Goal: Transaction & Acquisition: Purchase product/service

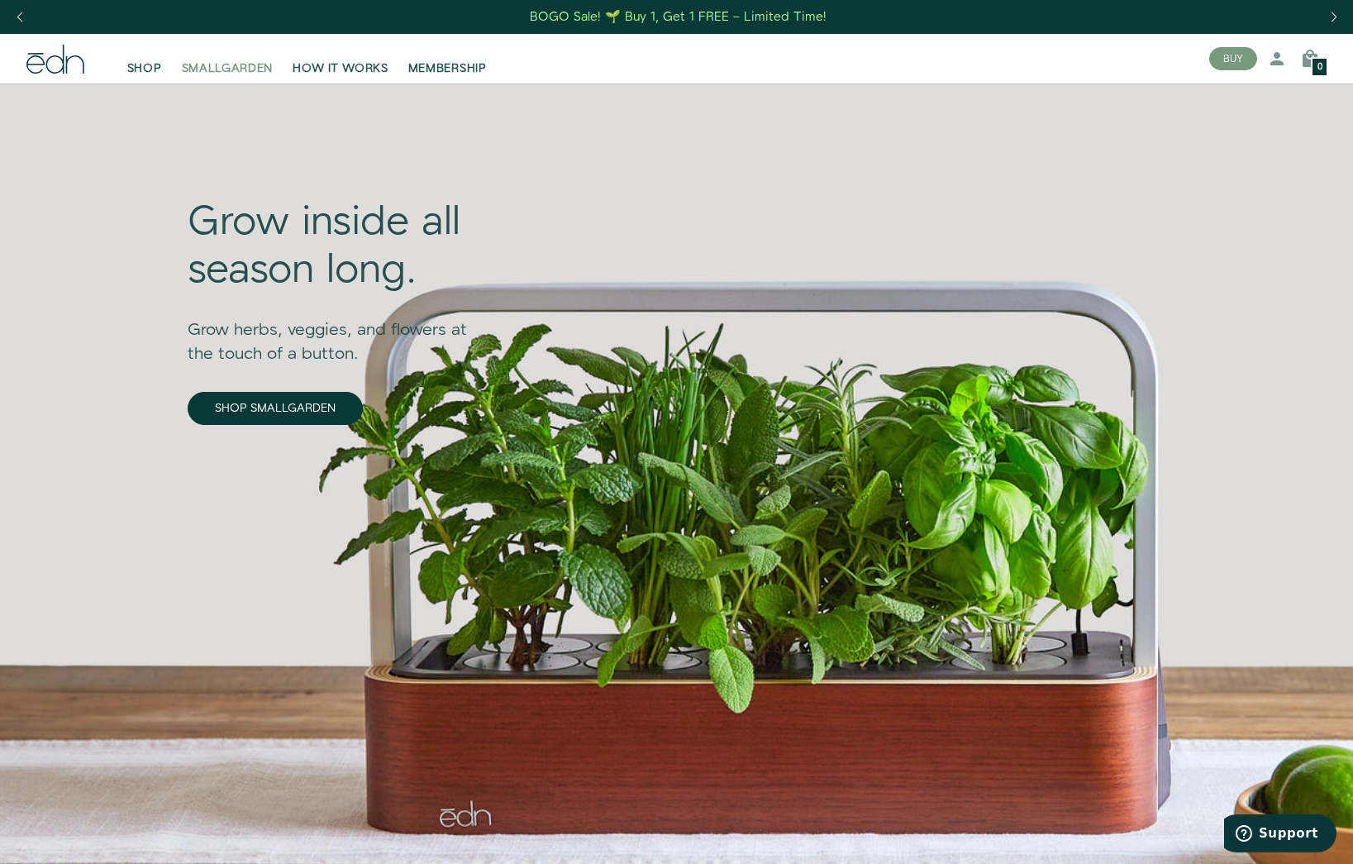
click at [265, 72] on span "SMALLGARDEN" at bounding box center [228, 68] width 92 height 17
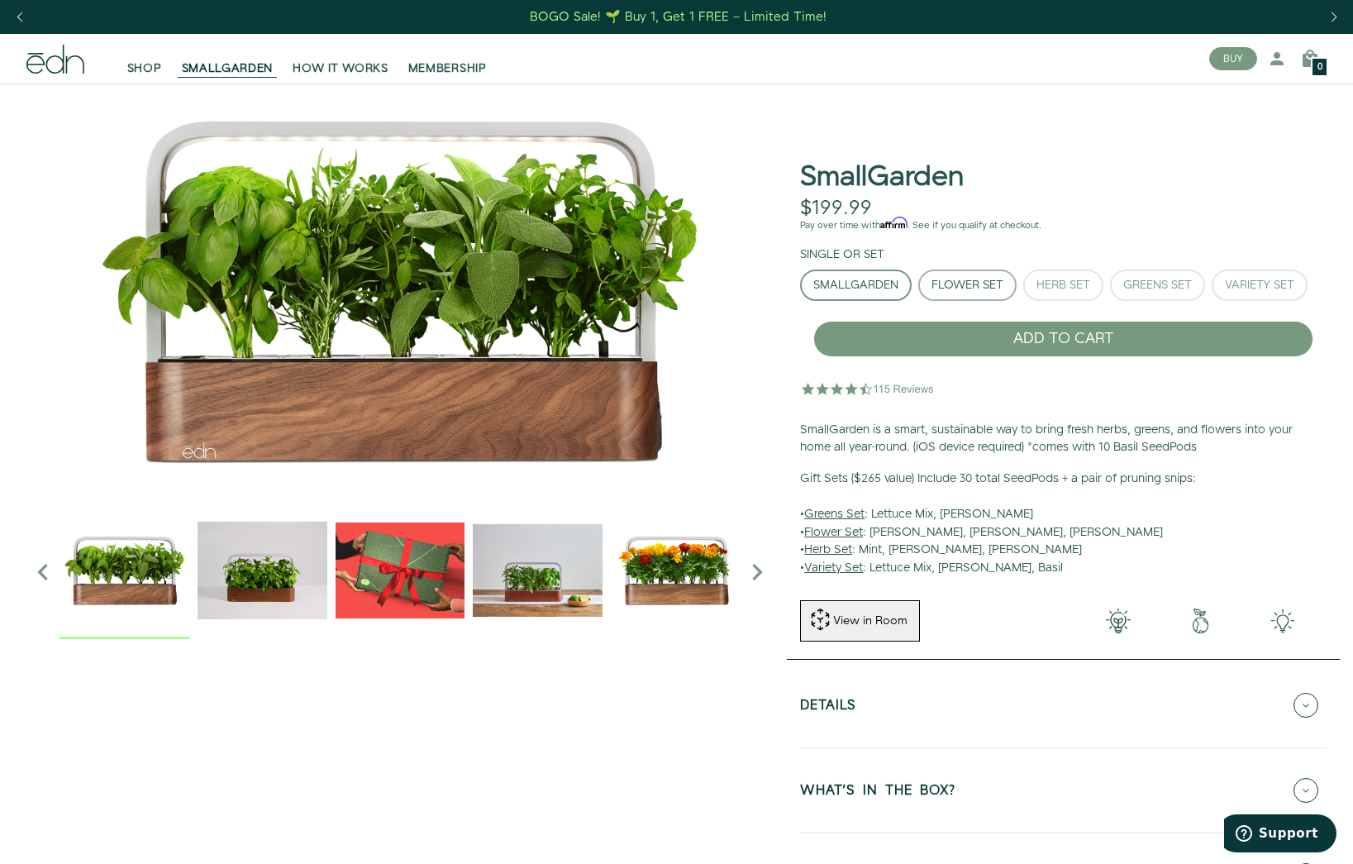
click at [944, 283] on div "Flower Set" at bounding box center [968, 285] width 72 height 12
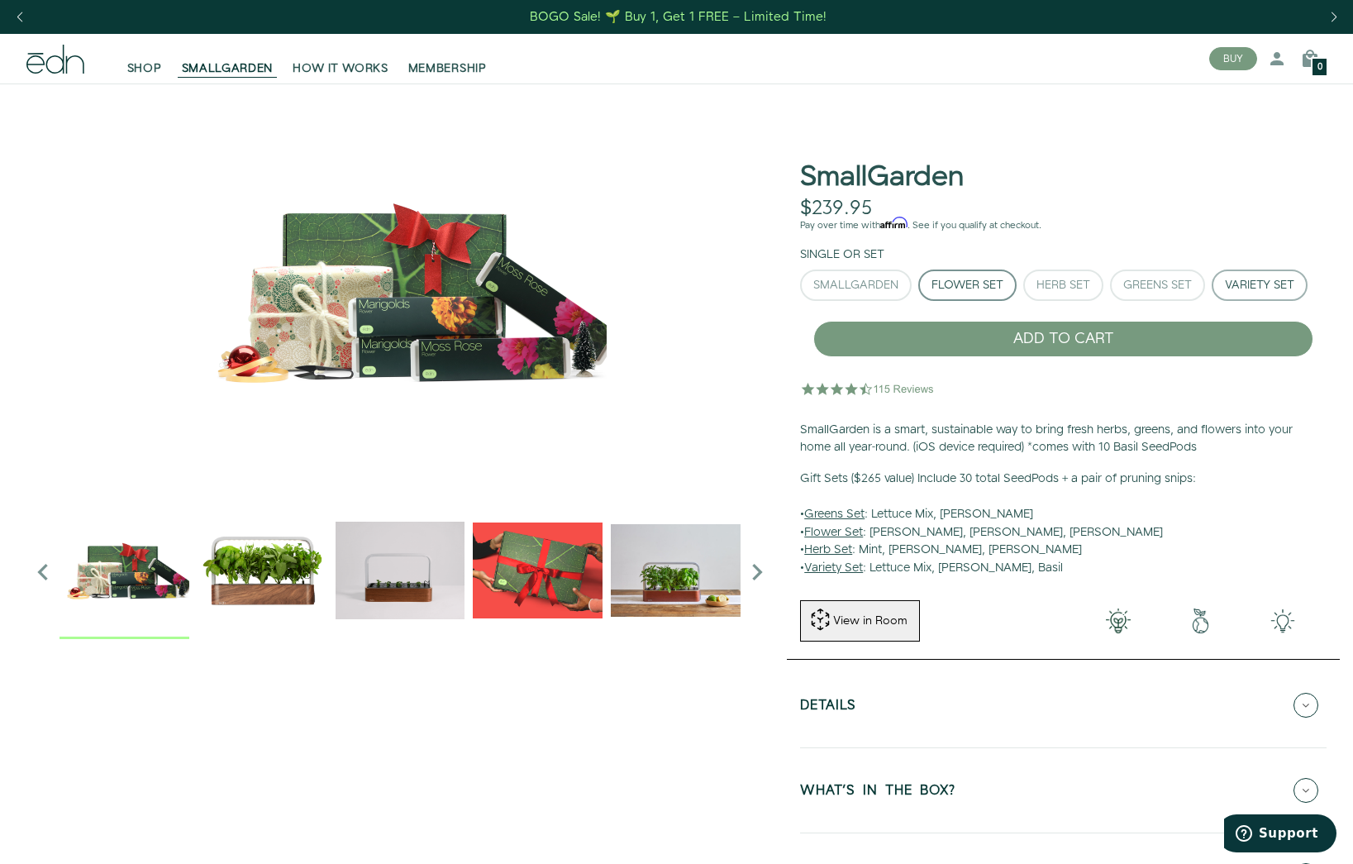
click at [1251, 290] on div "Variety Set" at bounding box center [1259, 285] width 69 height 12
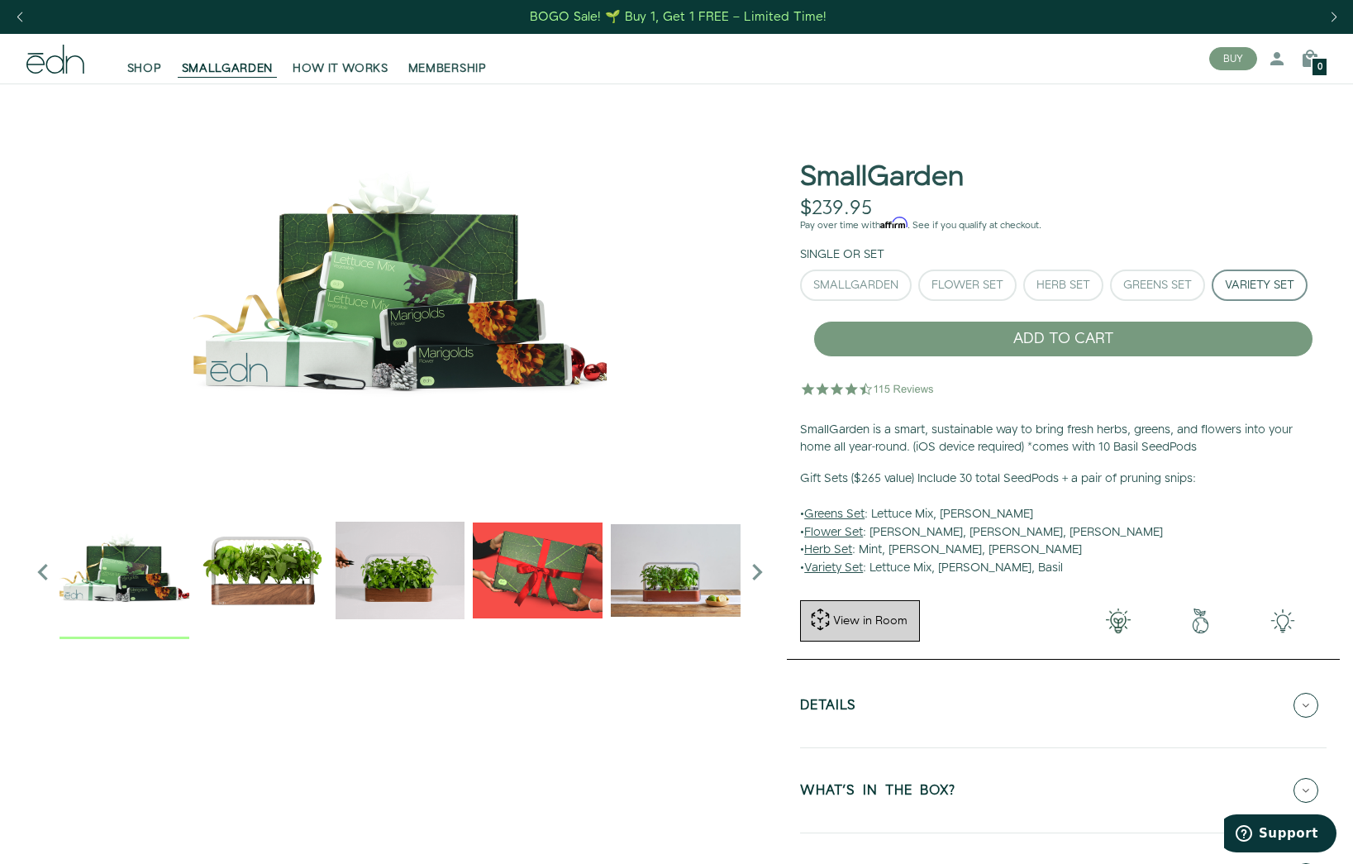
click at [803, 617] on button "View in Room" at bounding box center [860, 620] width 120 height 41
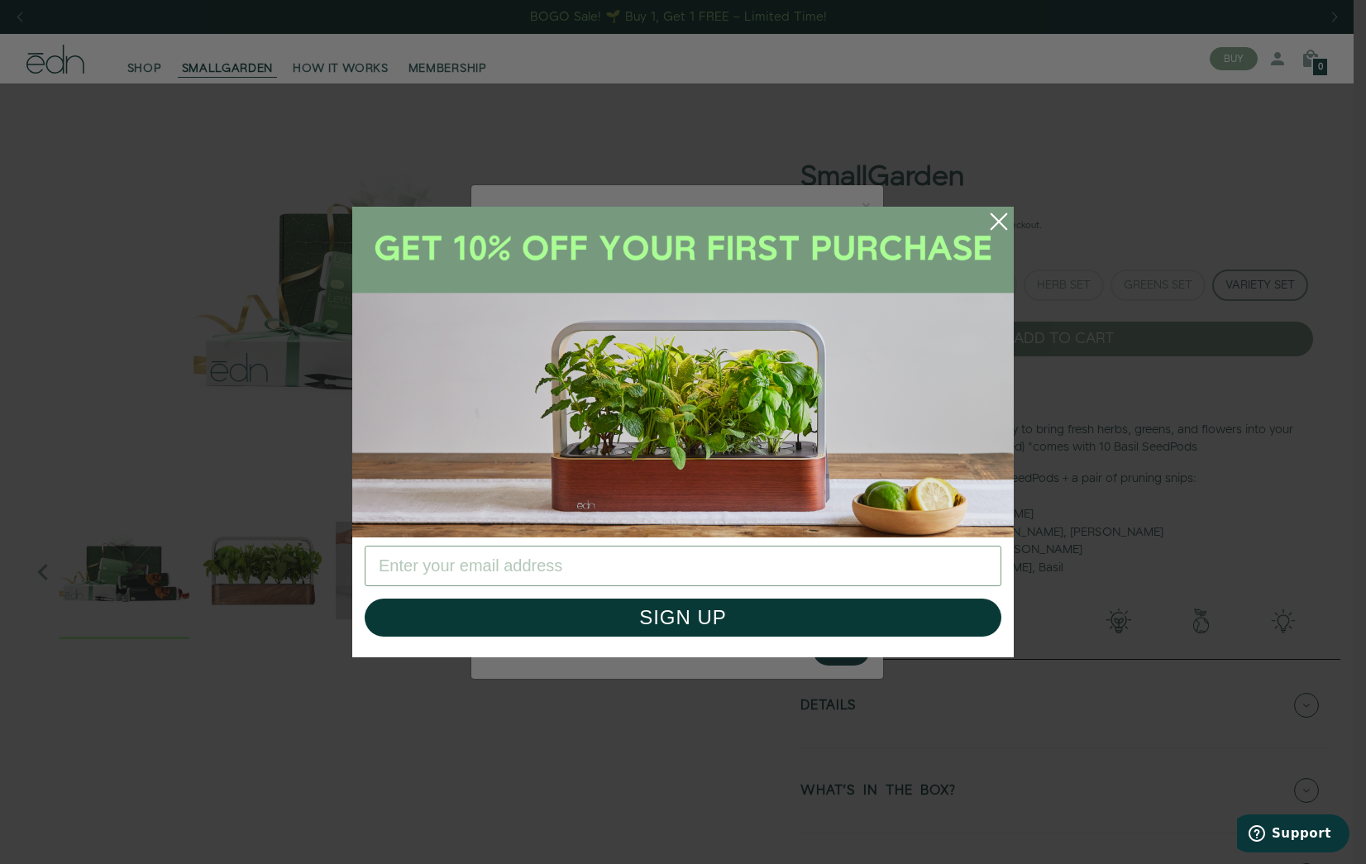
click at [1015, 230] on icon "Close dialog" at bounding box center [999, 222] width 38 height 38
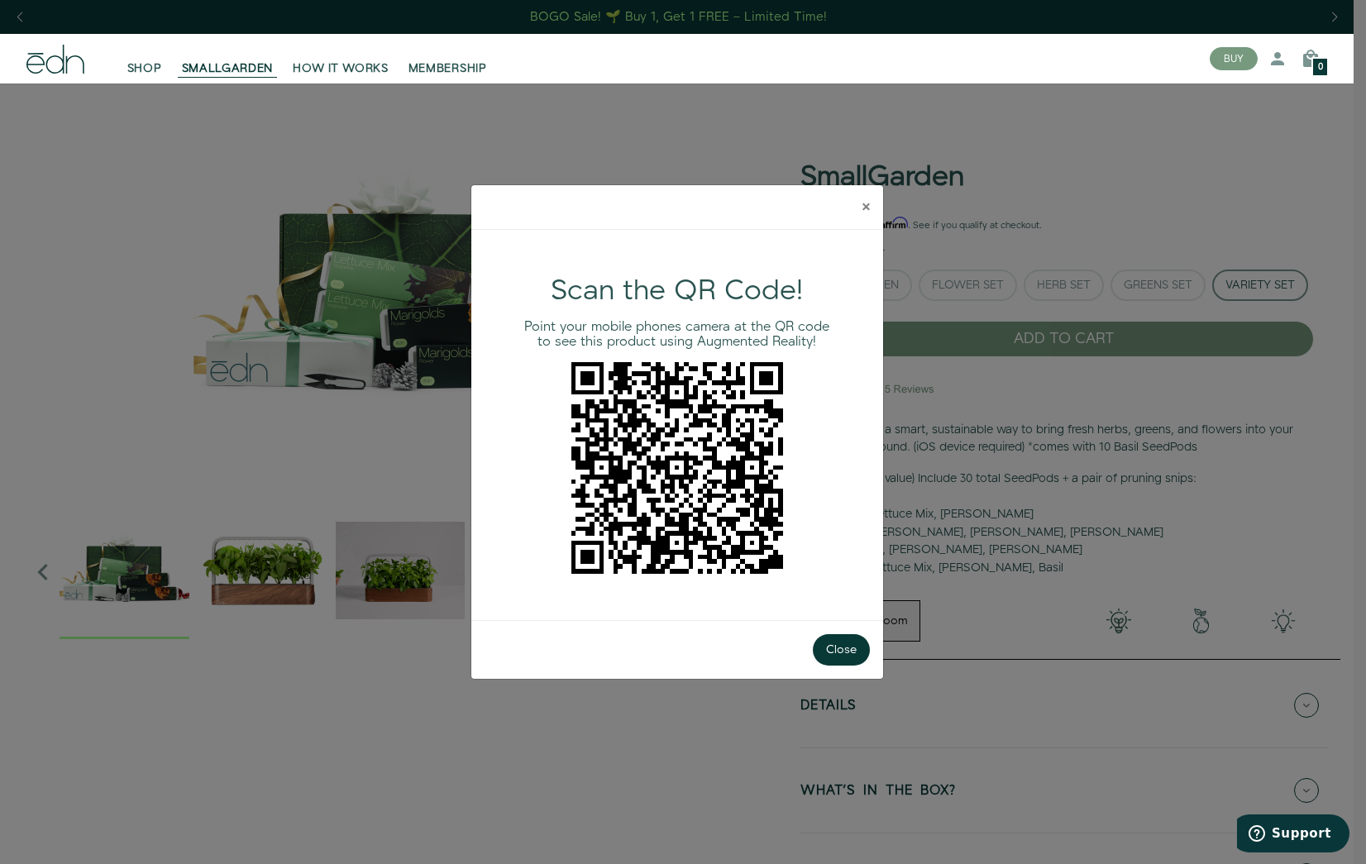
click at [858, 207] on button "×" at bounding box center [866, 207] width 34 height 44
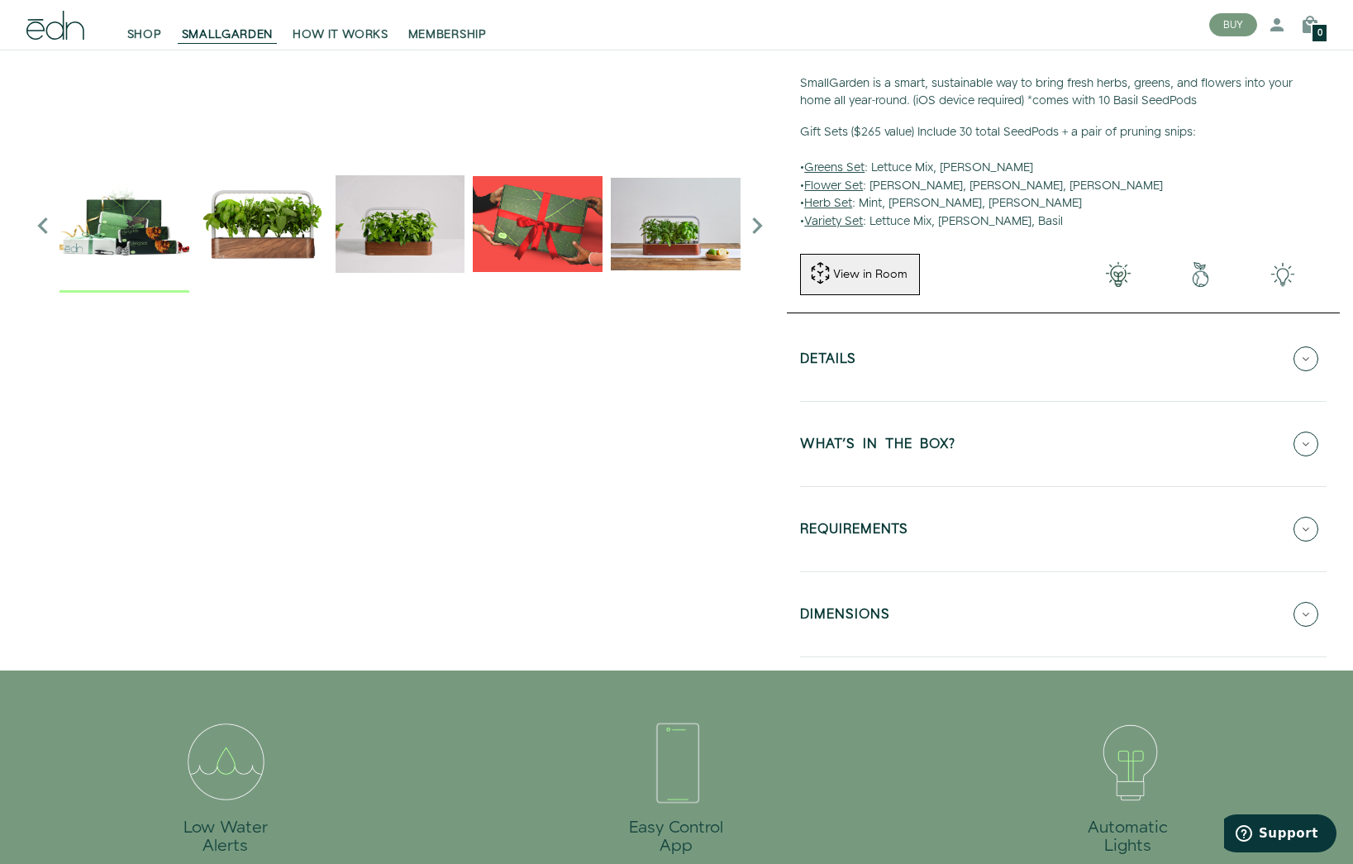
scroll to position [364, 0]
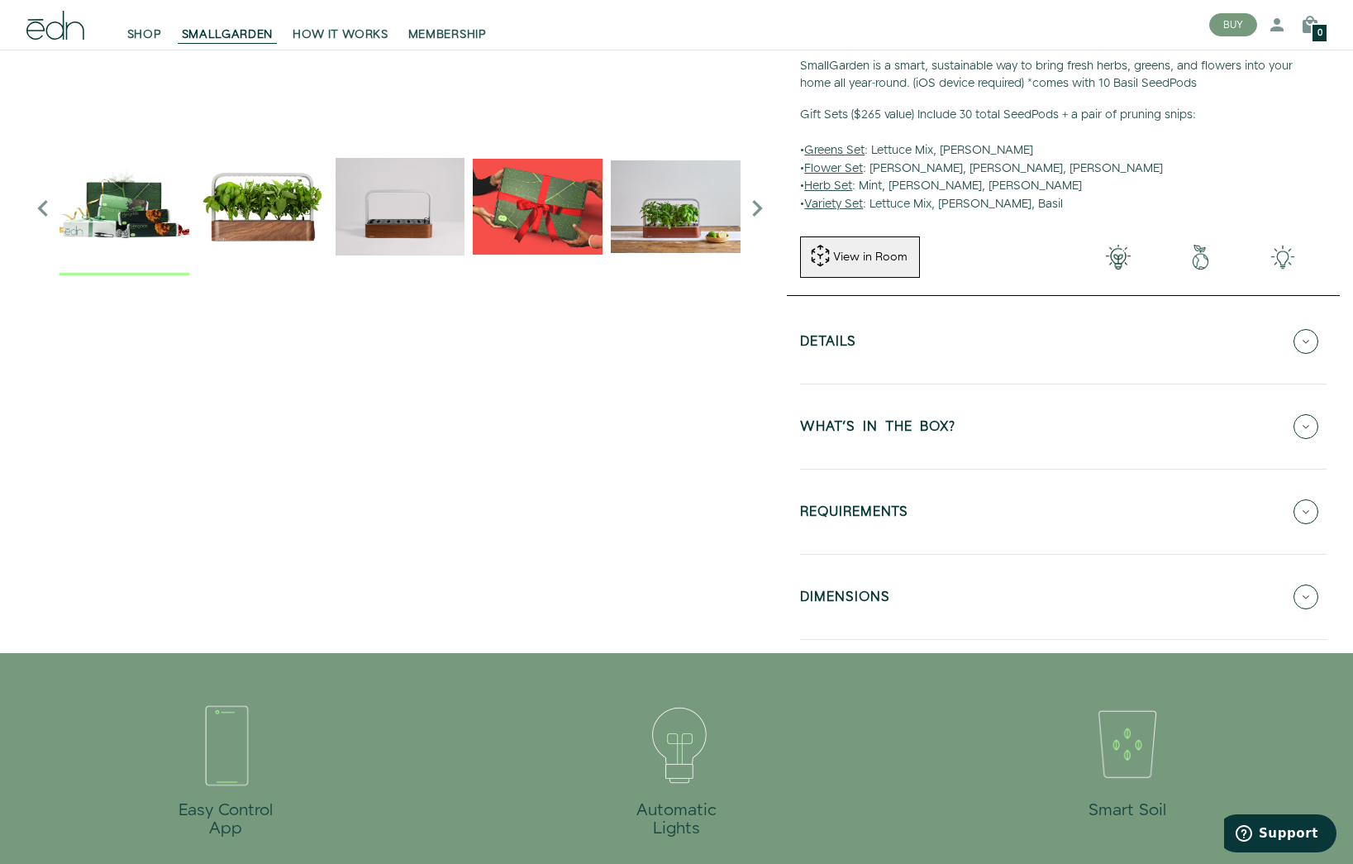
click at [914, 420] on h5 "WHAT'S IN THE BOX?" at bounding box center [877, 429] width 155 height 19
